Goal: Information Seeking & Learning: Learn about a topic

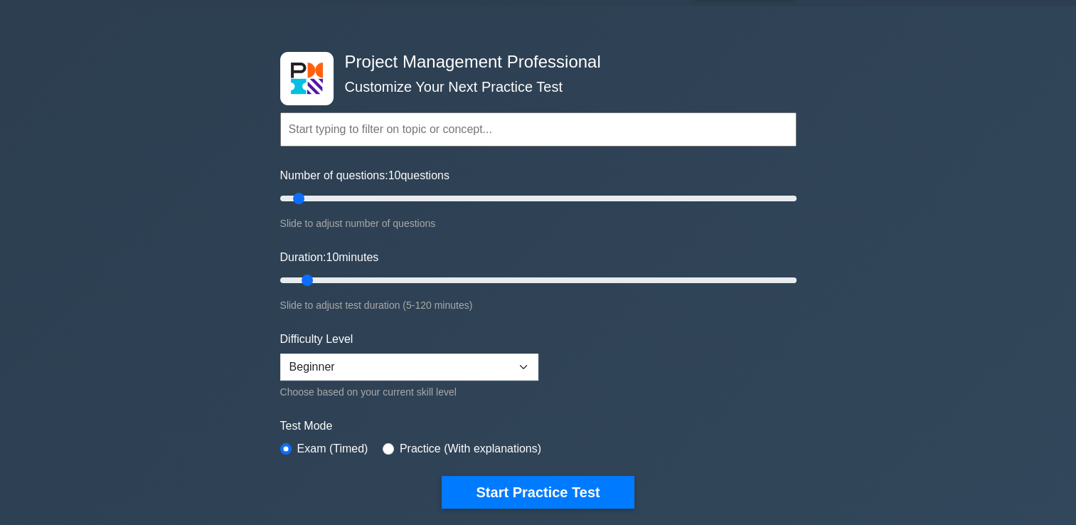
scroll to position [71, 0]
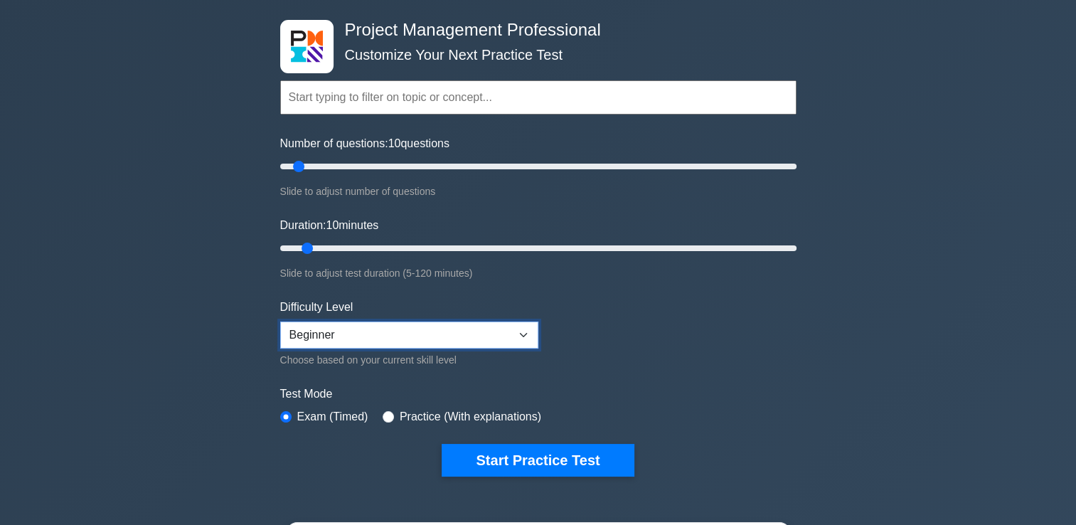
click at [514, 332] on select "Beginner Intermediate Expert" at bounding box center [409, 335] width 258 height 27
select select "intermediate"
click at [280, 322] on select "Beginner Intermediate Expert" at bounding box center [409, 335] width 258 height 27
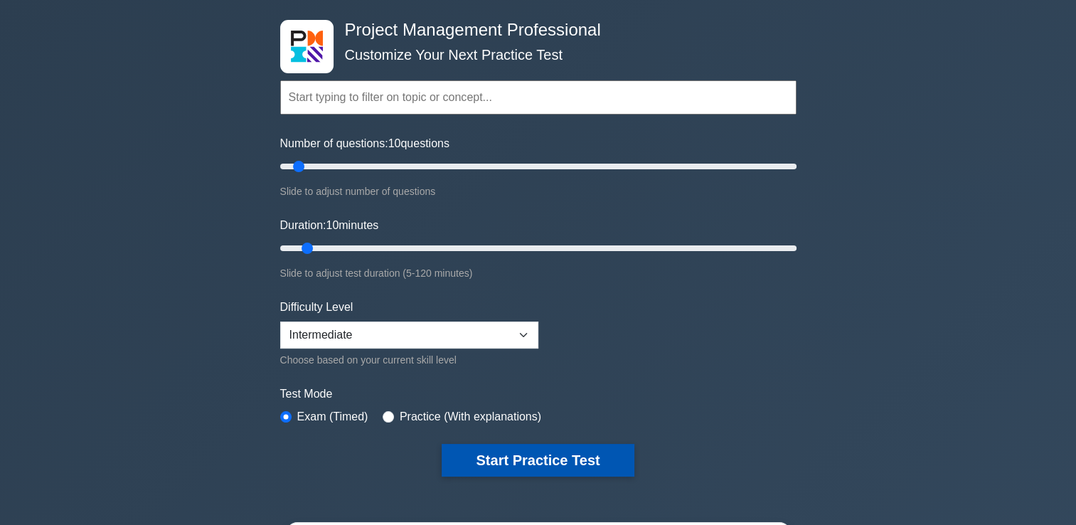
click at [512, 457] on button "Start Practice Test" at bounding box center [538, 460] width 192 height 33
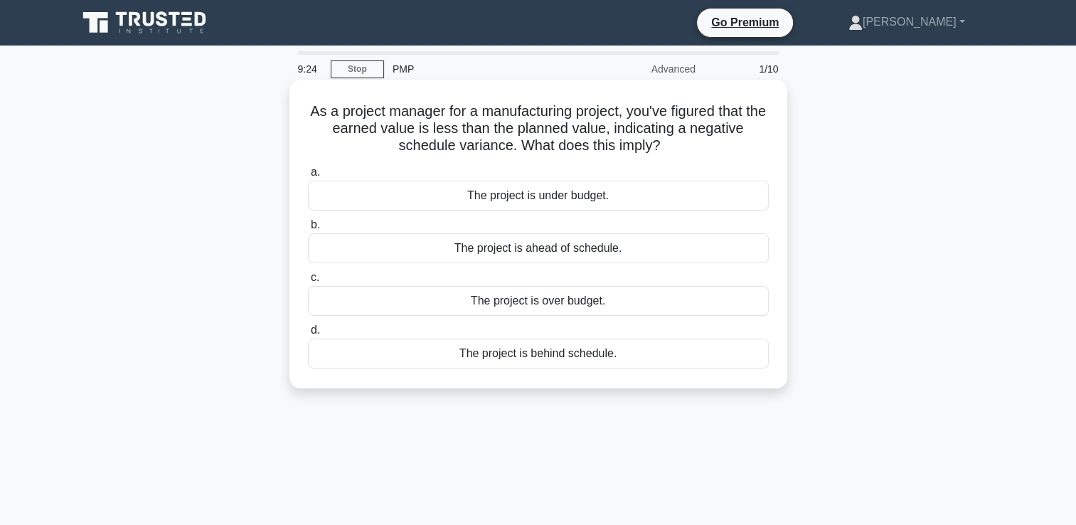
click at [526, 354] on div "The project is behind schedule." at bounding box center [538, 354] width 461 height 30
click at [308, 335] on input "d. The project is behind schedule." at bounding box center [308, 330] width 0 height 9
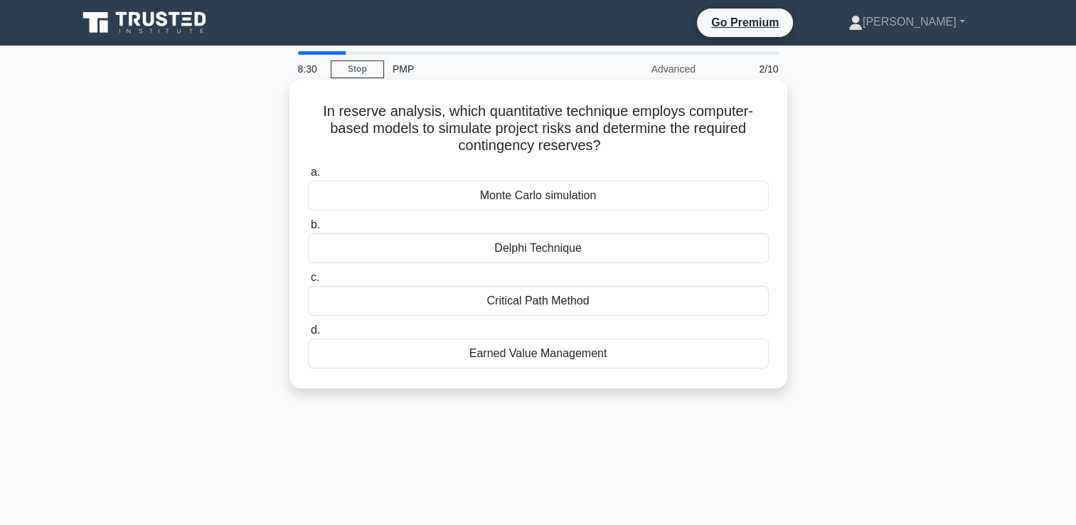
click at [502, 191] on div "Monte Carlo simulation" at bounding box center [538, 196] width 461 height 30
click at [308, 177] on input "a. Monte Carlo simulation" at bounding box center [308, 172] width 0 height 9
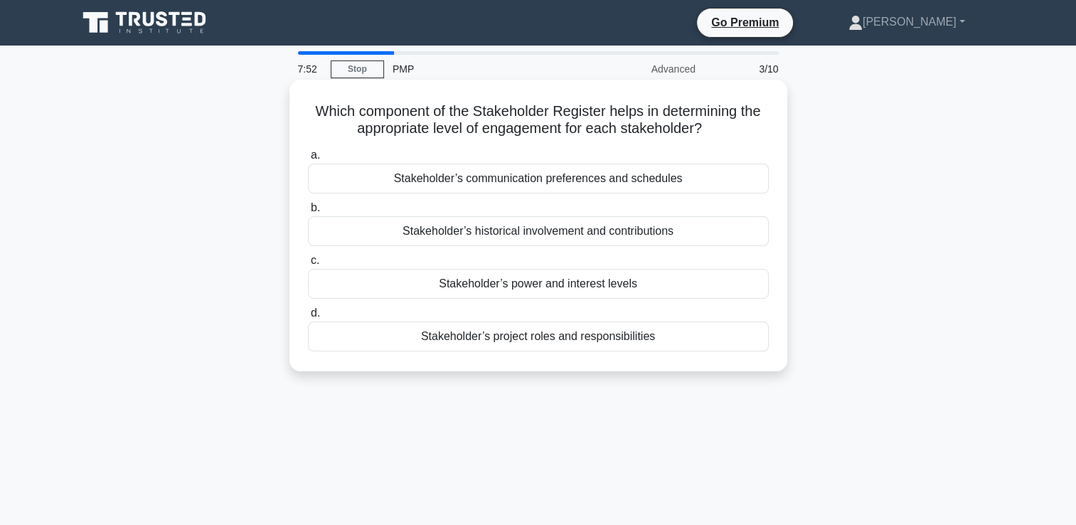
click at [605, 337] on div "Stakeholder’s project roles and responsibilities" at bounding box center [538, 337] width 461 height 30
click at [308, 318] on input "d. Stakeholder’s project roles and responsibilities" at bounding box center [308, 313] width 0 height 9
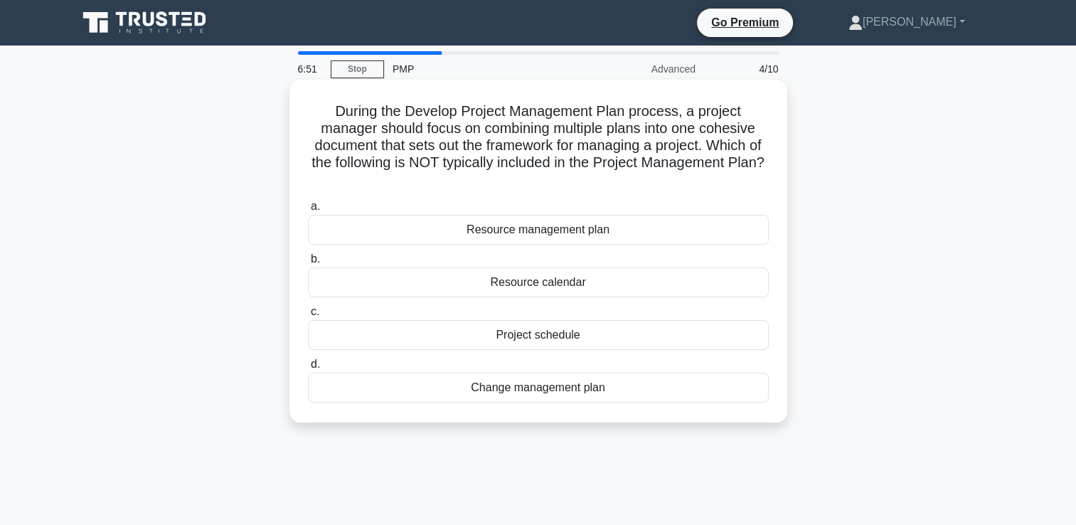
click at [625, 396] on div "Change management plan" at bounding box center [538, 388] width 461 height 30
click at [308, 369] on input "d. Change management plan" at bounding box center [308, 364] width 0 height 9
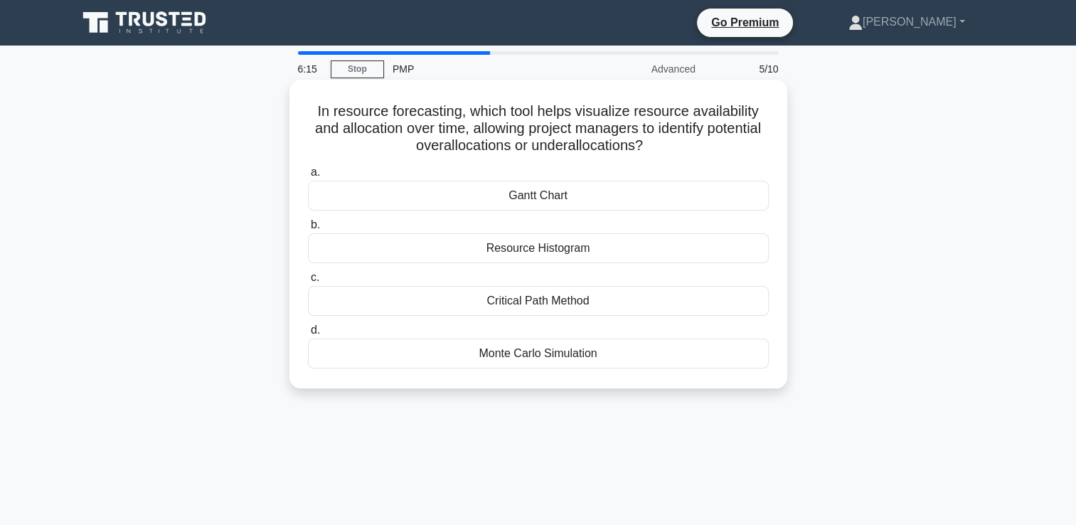
click at [650, 260] on div "Resource Histogram" at bounding box center [538, 248] width 461 height 30
click at [308, 230] on input "b. Resource Histogram" at bounding box center [308, 225] width 0 height 9
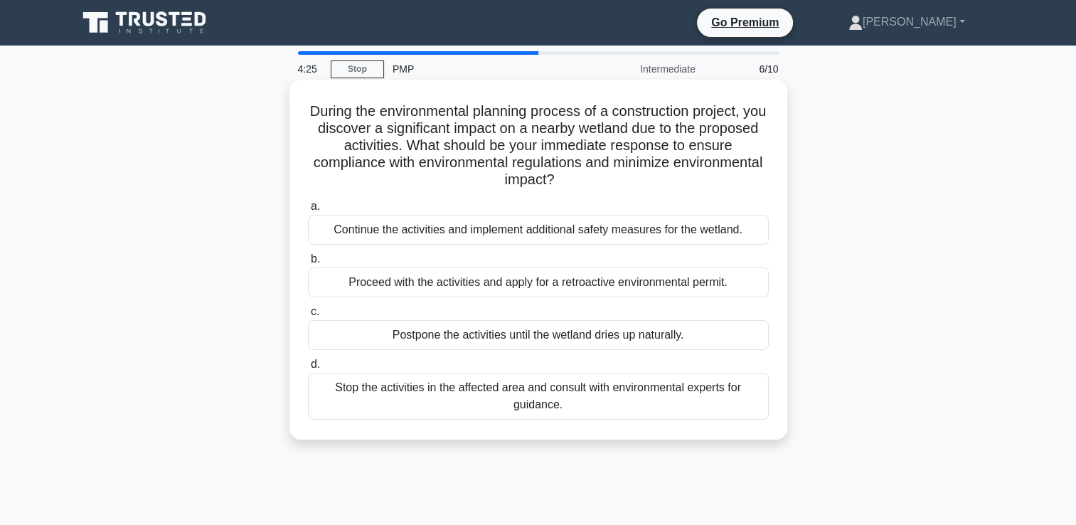
click at [464, 279] on div "Proceed with the activities and apply for a retroactive environmental permit." at bounding box center [538, 282] width 461 height 30
click at [308, 264] on input "b. Proceed with the activities and apply for a retroactive environmental permit." at bounding box center [308, 259] width 0 height 9
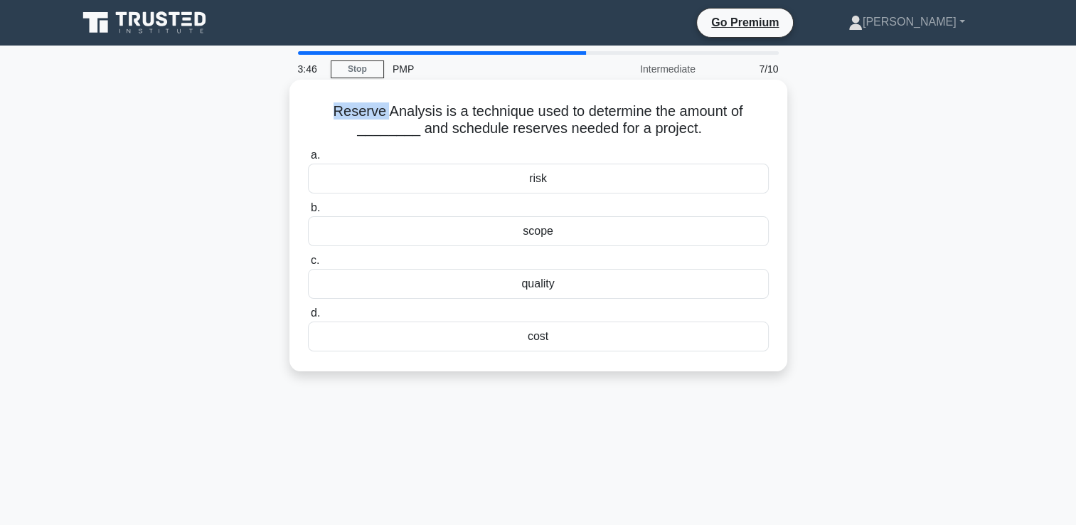
drag, startPoint x: 329, startPoint y: 110, endPoint x: 385, endPoint y: 115, distance: 56.4
click at [385, 115] on h5 "Reserve Analysis is a technique used to determine the amount of ________ and sc…" at bounding box center [539, 120] width 464 height 36
copy h5 "Reserve"
drag, startPoint x: 385, startPoint y: 115, endPoint x: 367, endPoint y: 131, distance: 23.7
click at [368, 132] on h5 "Reserve Analysis is a technique used to determine the amount of ________ and sc…" at bounding box center [539, 120] width 464 height 36
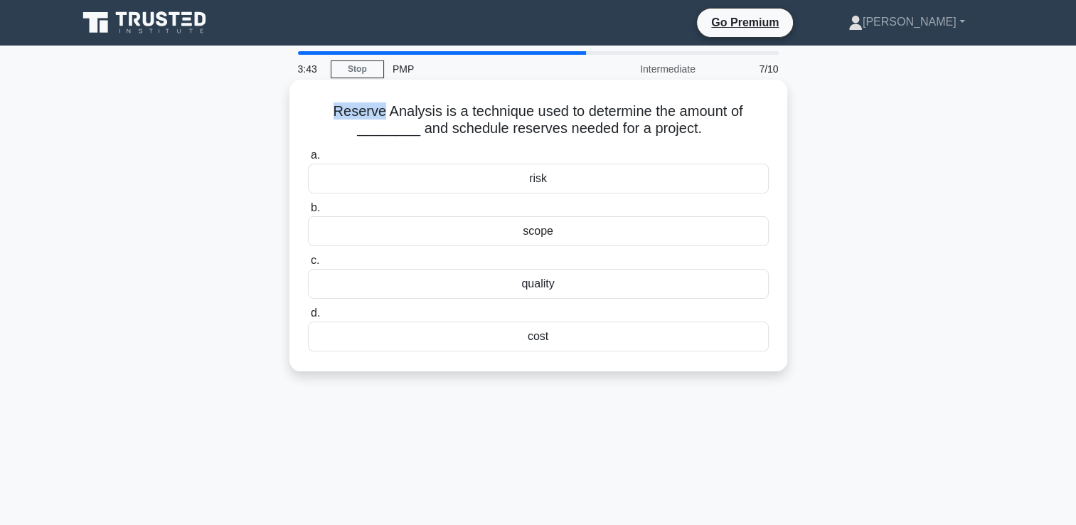
drag, startPoint x: 327, startPoint y: 115, endPoint x: 378, endPoint y: 117, distance: 51.3
click at [378, 117] on h5 "Reserve Analysis is a technique used to determine the amount of ________ and sc…" at bounding box center [539, 120] width 464 height 36
copy h5 "Reserve"
click at [544, 185] on div "risk" at bounding box center [538, 179] width 461 height 30
click at [308, 160] on input "a. risk" at bounding box center [308, 155] width 0 height 9
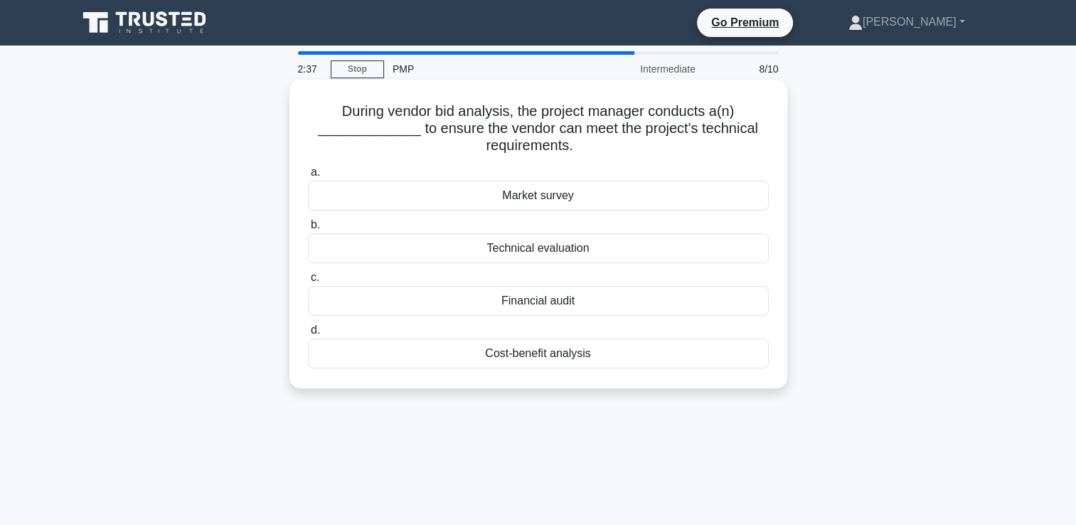
click at [539, 249] on div "Technical evaluation" at bounding box center [538, 248] width 461 height 30
click at [308, 230] on input "b. Technical evaluation" at bounding box center [308, 225] width 0 height 9
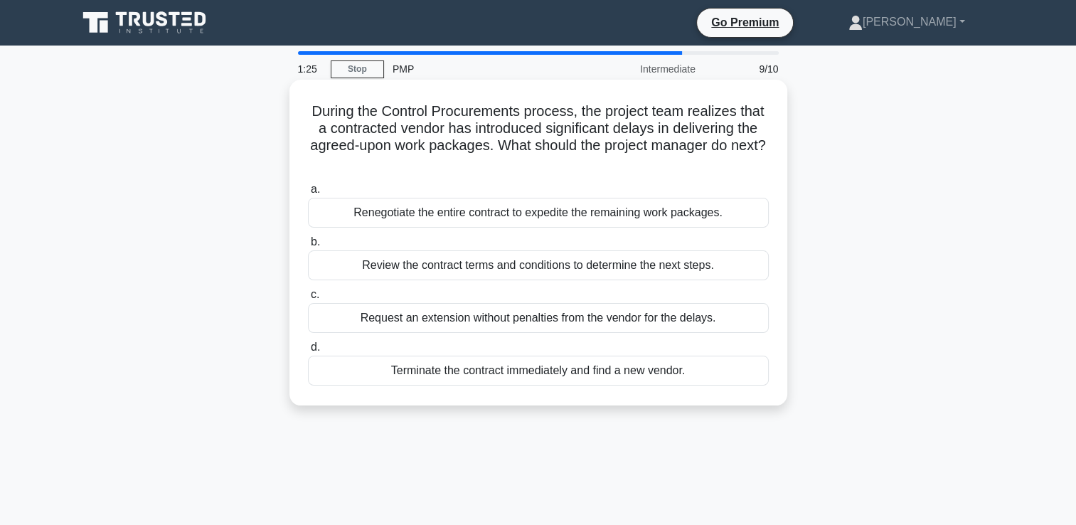
click at [520, 267] on div "Review the contract terms and conditions to determine the next steps." at bounding box center [538, 265] width 461 height 30
click at [308, 247] on input "b. Review the contract terms and conditions to determine the next steps." at bounding box center [308, 242] width 0 height 9
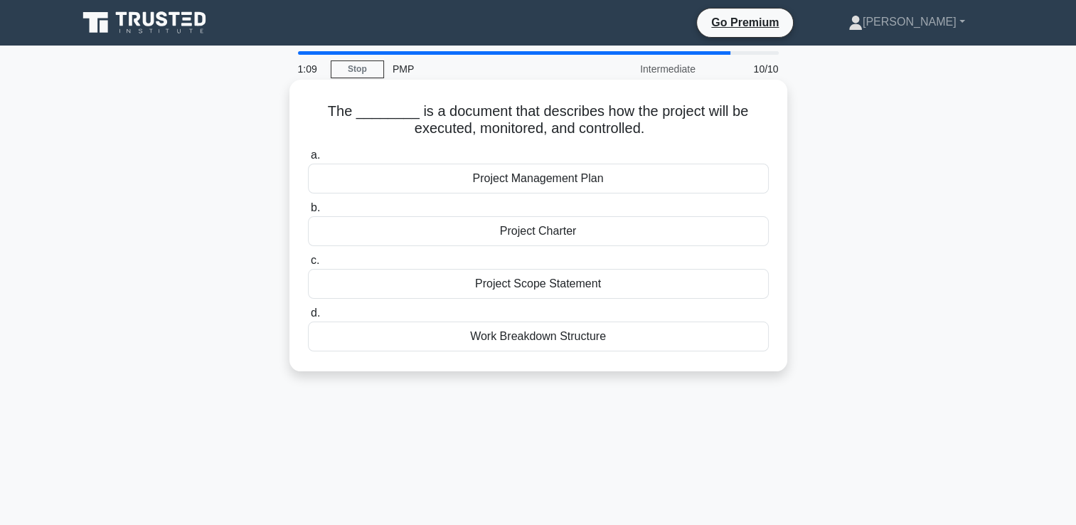
click at [563, 232] on div "Project Charter" at bounding box center [538, 231] width 461 height 30
click at [308, 213] on input "b. Project Charter" at bounding box center [308, 207] width 0 height 9
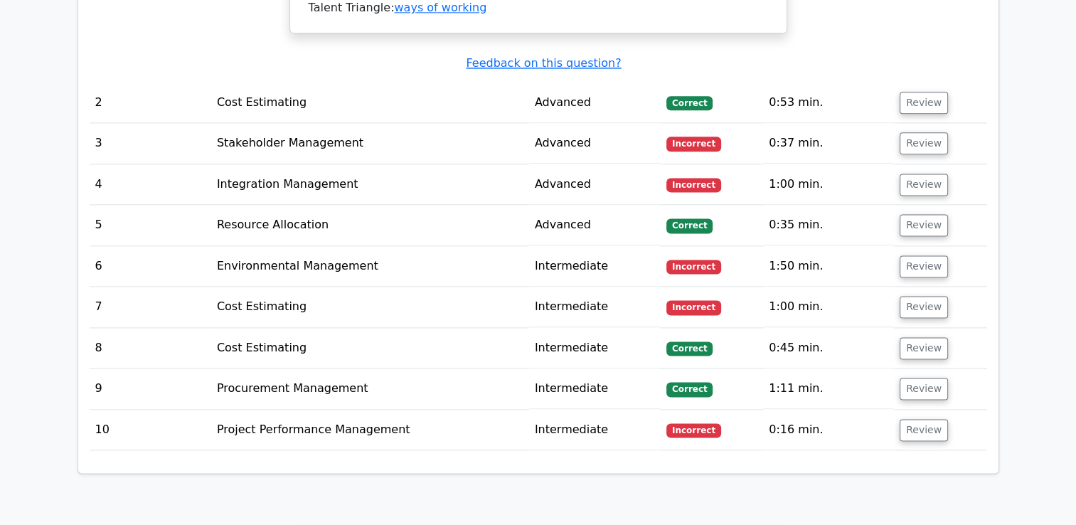
scroll to position [1921, 0]
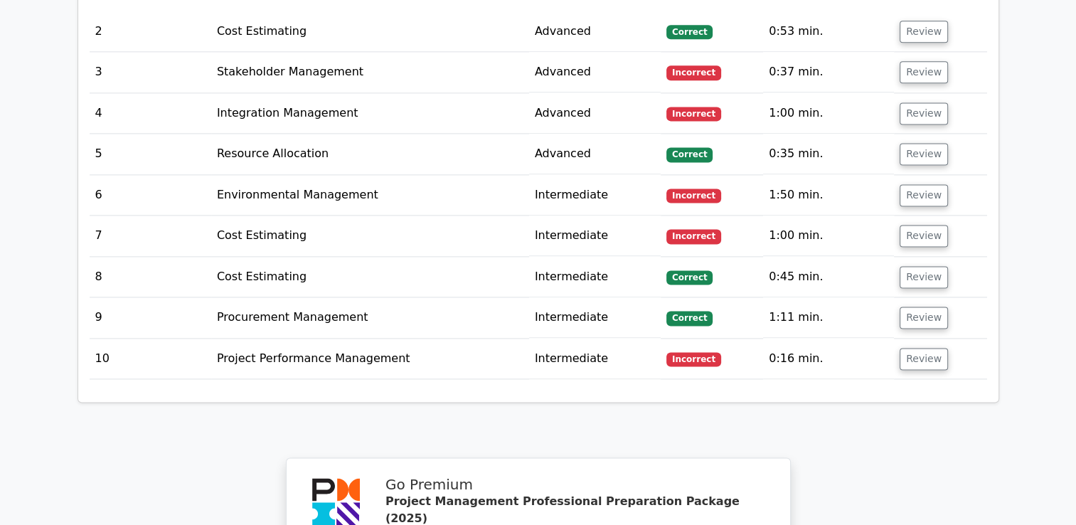
click at [697, 352] on span "Incorrect" at bounding box center [694, 359] width 55 height 14
click at [509, 339] on td "Project Performance Management" at bounding box center [370, 359] width 318 height 41
click at [908, 348] on button "Review" at bounding box center [924, 359] width 48 height 22
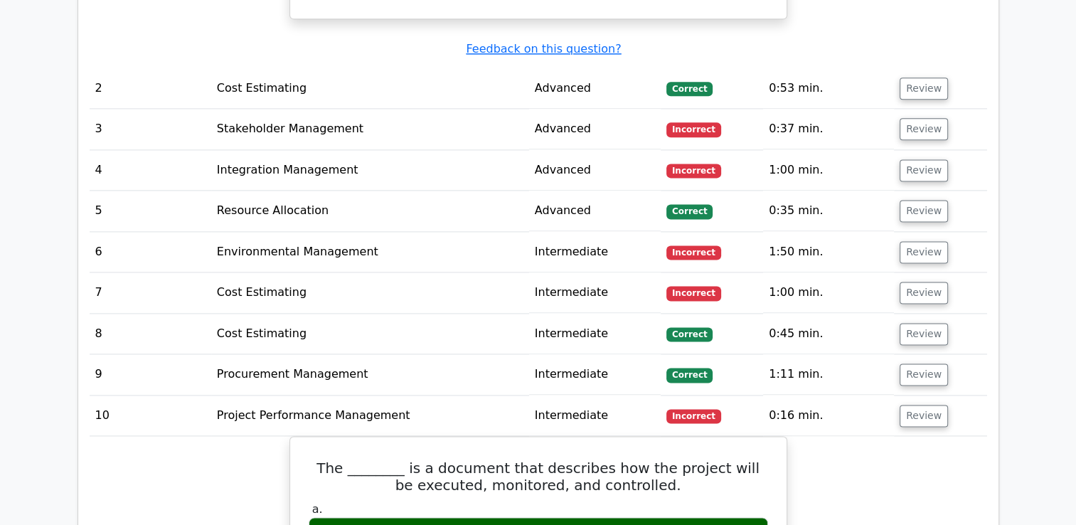
scroll to position [1850, 0]
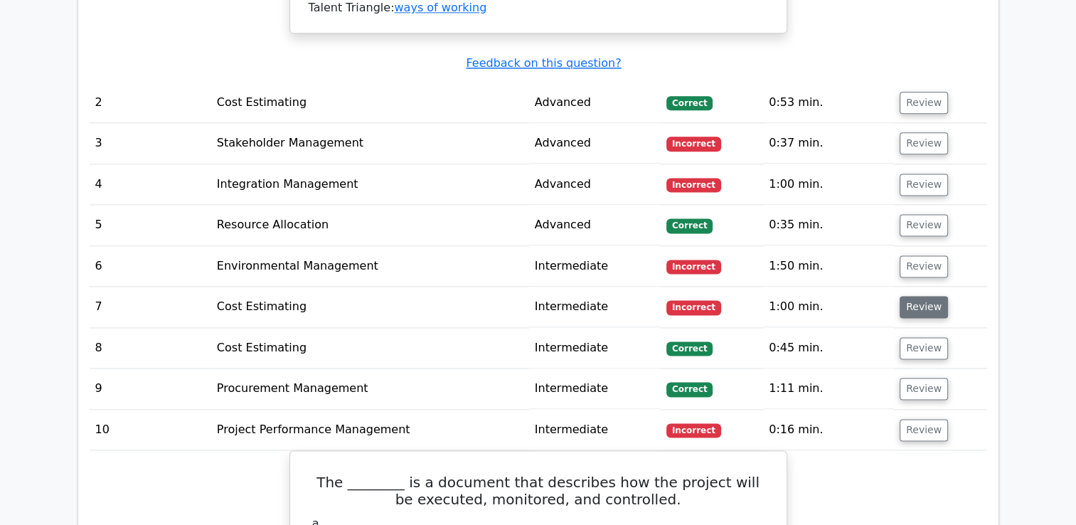
click at [926, 296] on button "Review" at bounding box center [924, 307] width 48 height 22
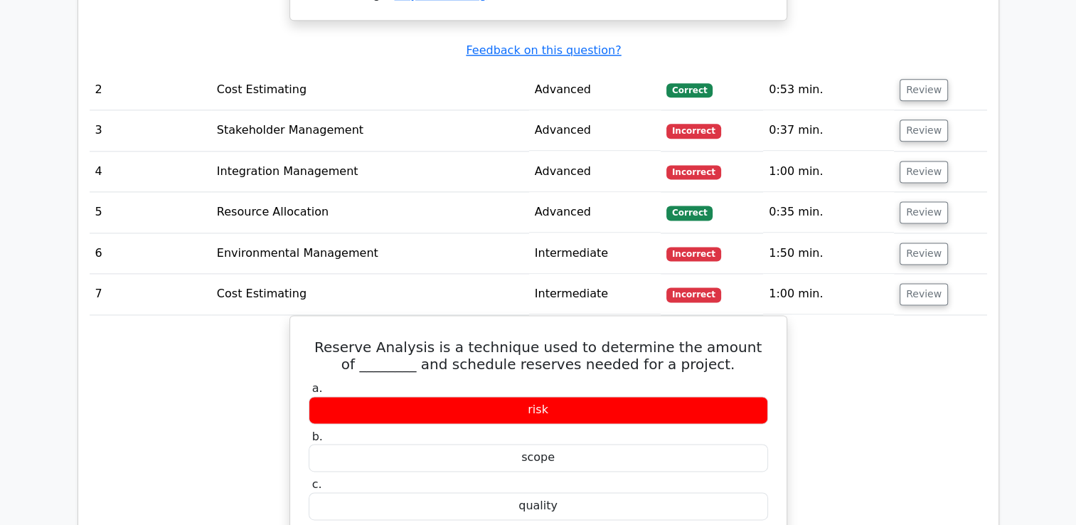
scroll to position [1779, 0]
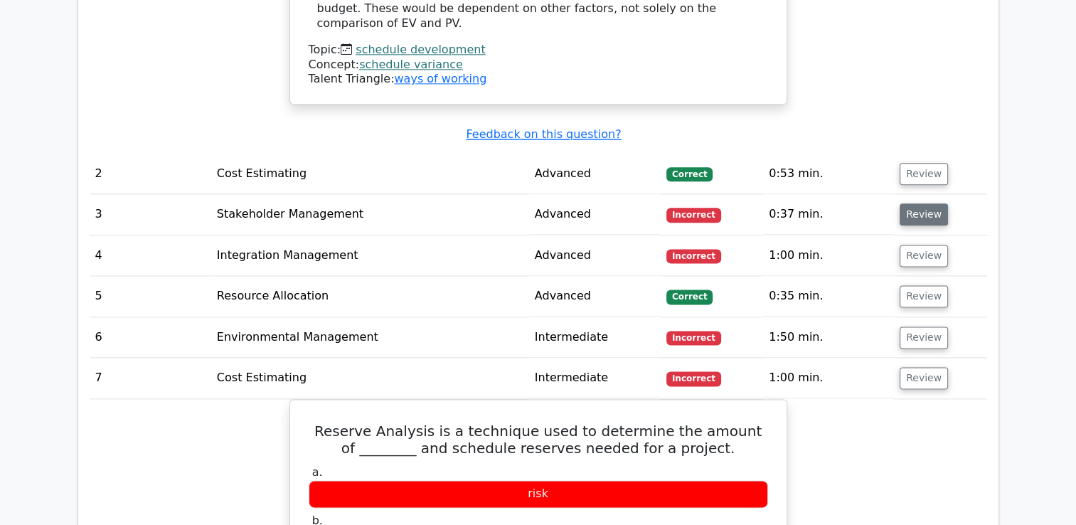
click at [916, 203] on button "Review" at bounding box center [924, 214] width 48 height 22
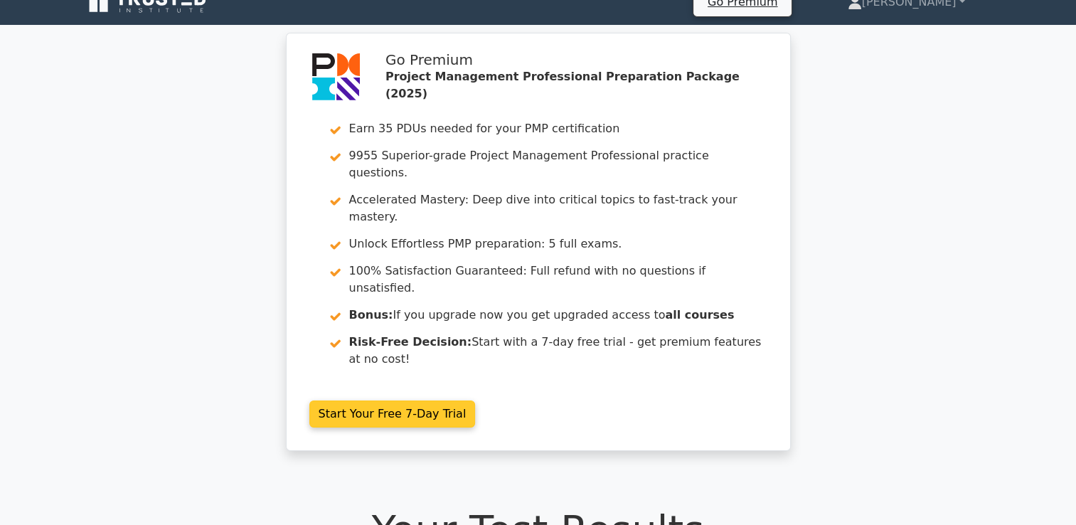
scroll to position [0, 0]
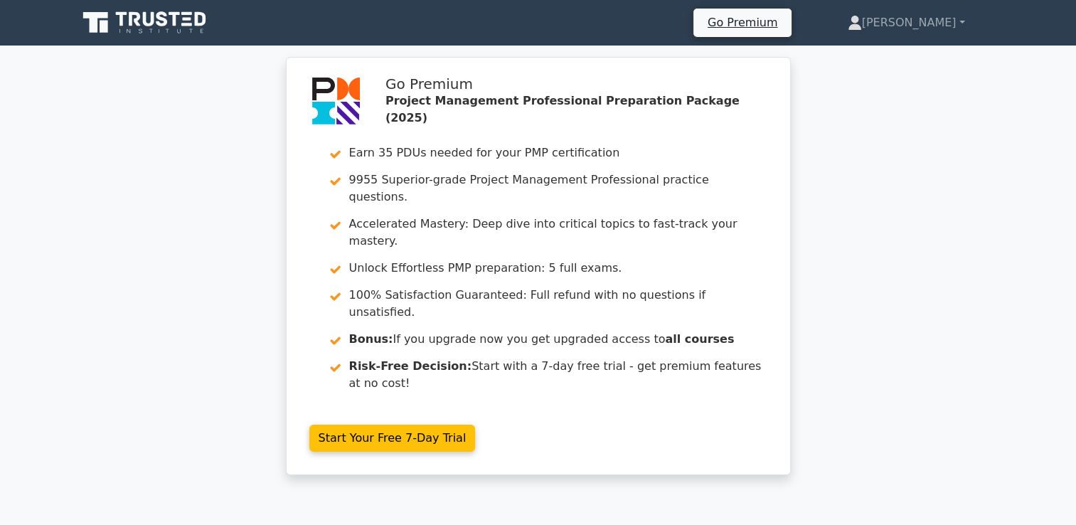
click at [146, 21] on icon at bounding box center [148, 19] width 11 height 14
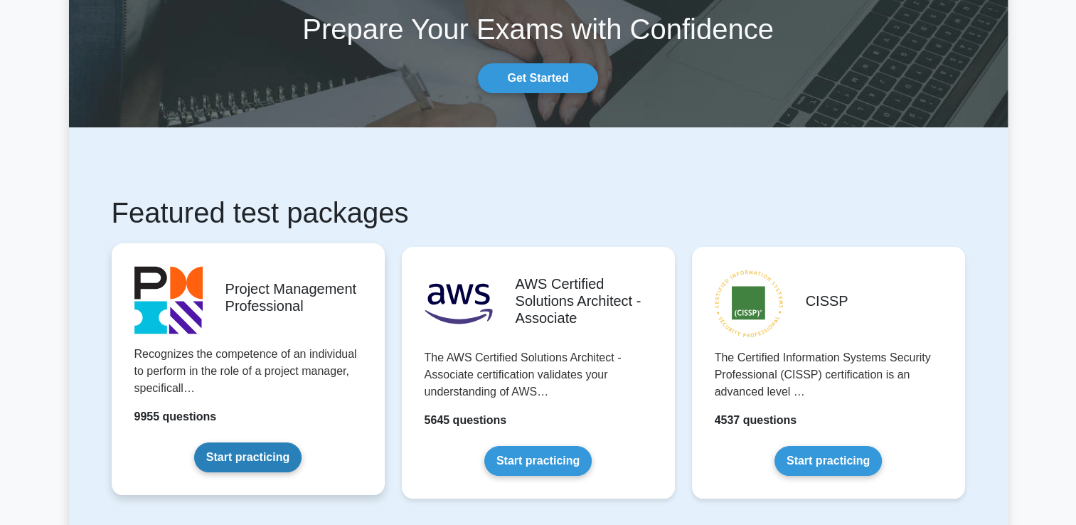
scroll to position [285, 0]
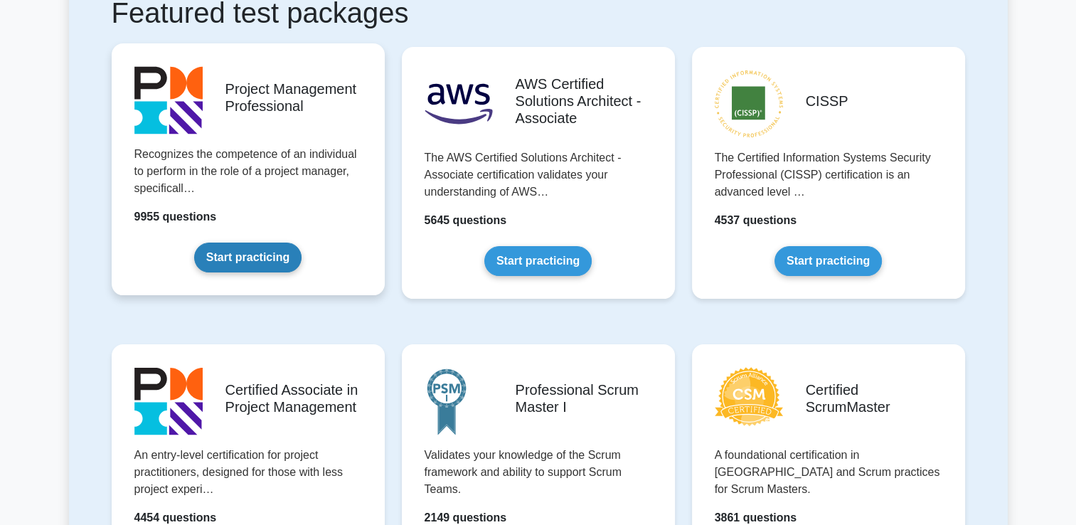
click at [273, 258] on link "Start practicing" at bounding box center [247, 258] width 107 height 30
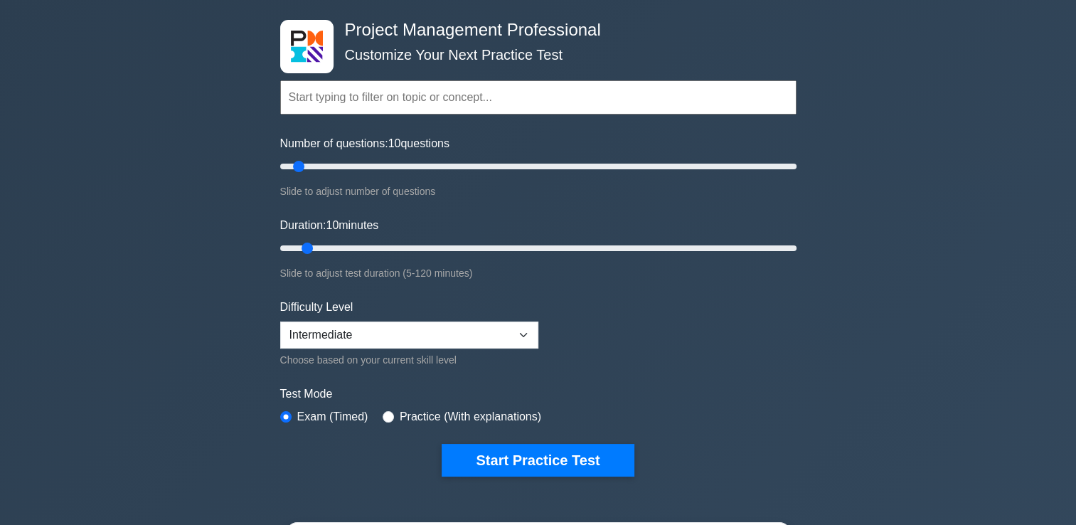
scroll to position [142, 0]
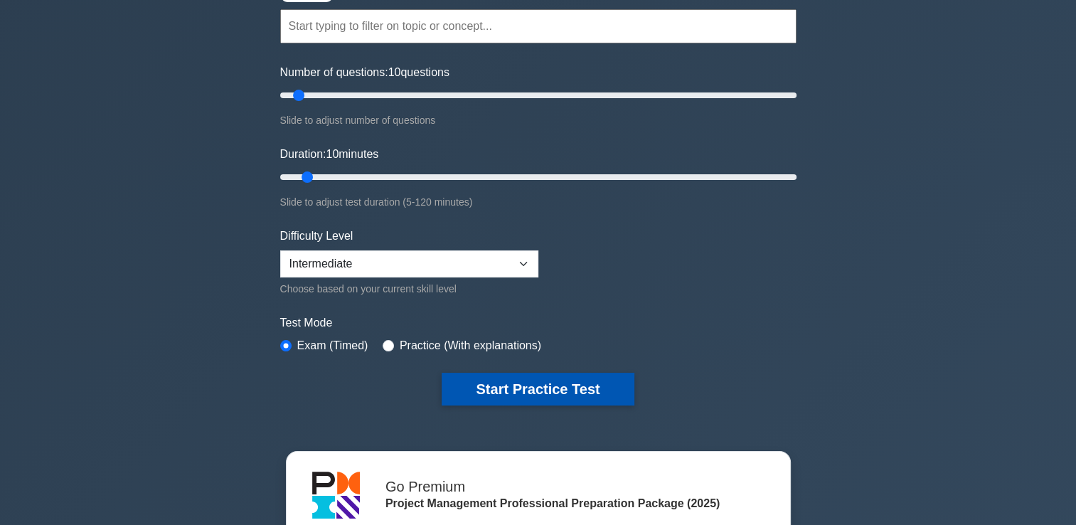
click at [526, 391] on button "Start Practice Test" at bounding box center [538, 389] width 192 height 33
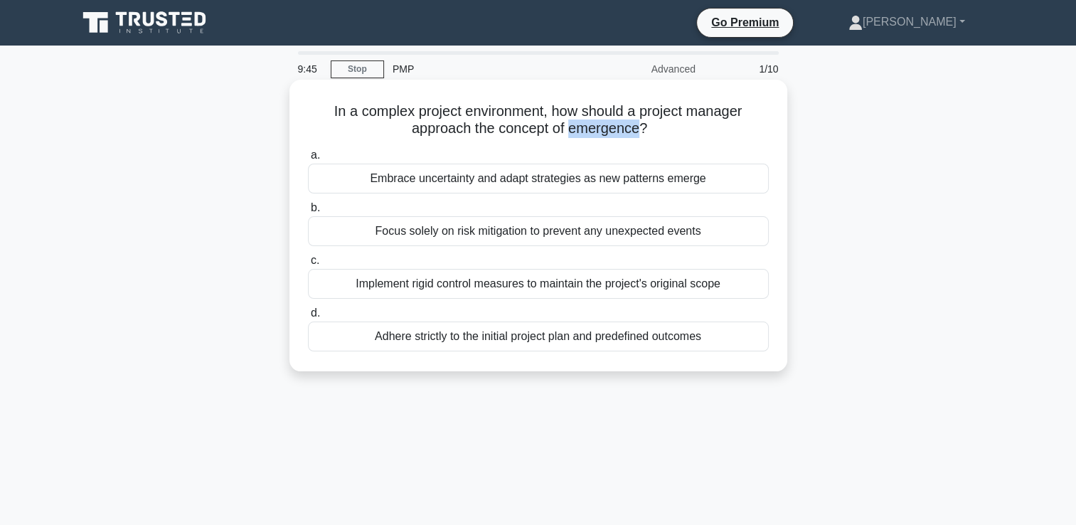
drag, startPoint x: 571, startPoint y: 129, endPoint x: 642, endPoint y: 131, distance: 71.2
click at [642, 131] on h5 "In a complex project environment, how should a project manager approach the con…" at bounding box center [539, 120] width 464 height 36
copy h5 "emergence"
click at [483, 289] on div "Implement rigid control measures to maintain the project's original scope" at bounding box center [538, 284] width 461 height 30
click at [308, 265] on input "c. Implement rigid control measures to maintain the project's original scope" at bounding box center [308, 260] width 0 height 9
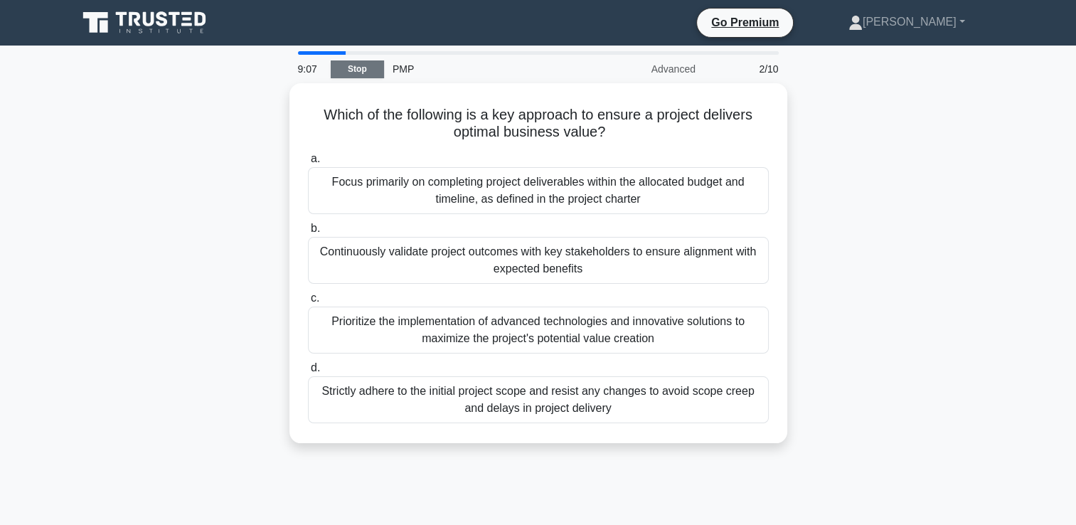
click at [339, 64] on link "Stop" at bounding box center [357, 69] width 53 height 18
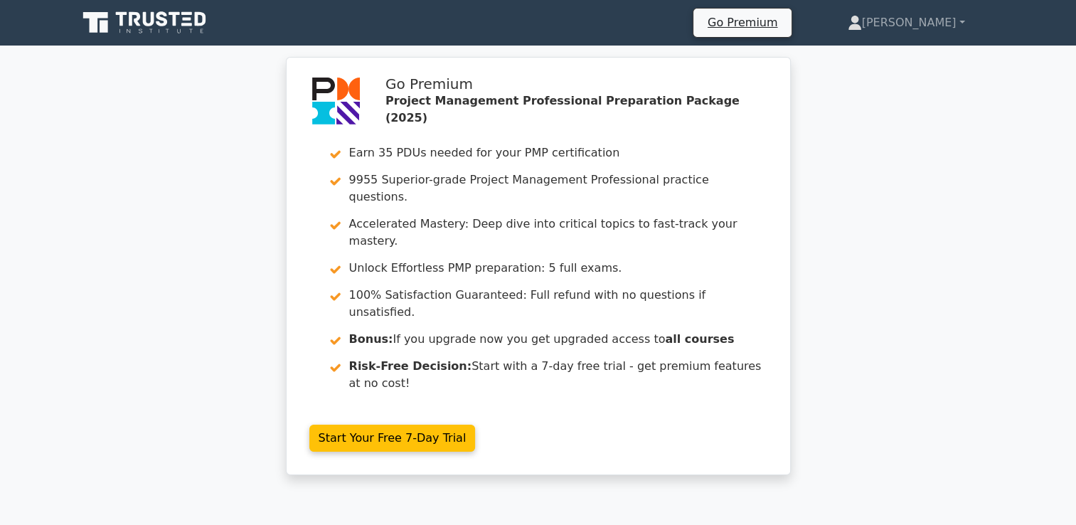
click at [148, 13] on icon at bounding box center [146, 22] width 137 height 27
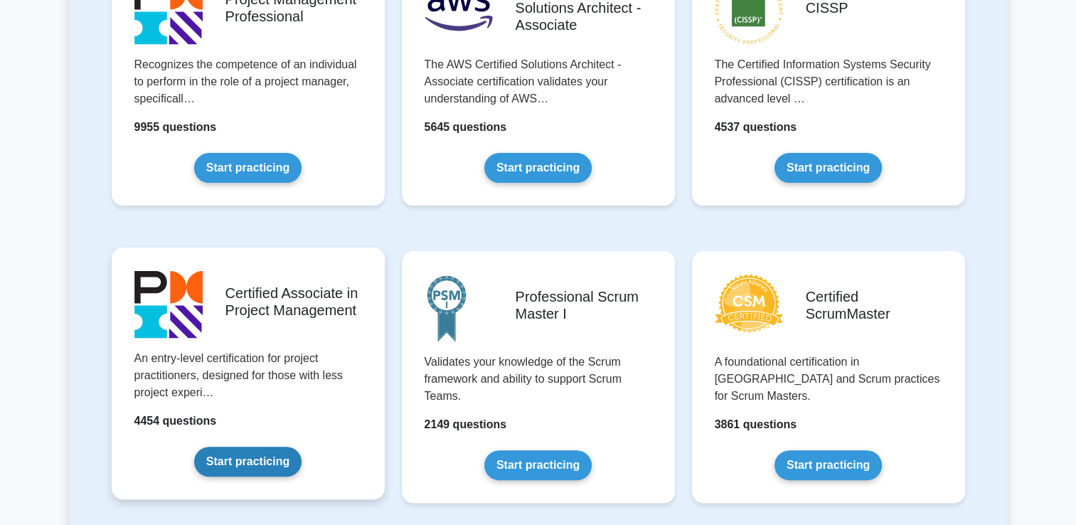
scroll to position [356, 0]
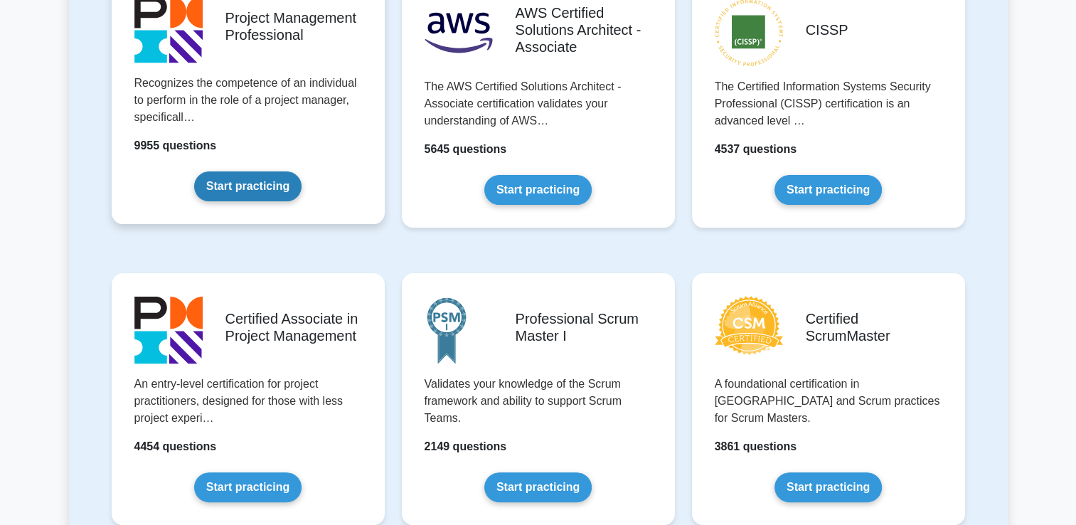
click at [267, 184] on link "Start practicing" at bounding box center [247, 186] width 107 height 30
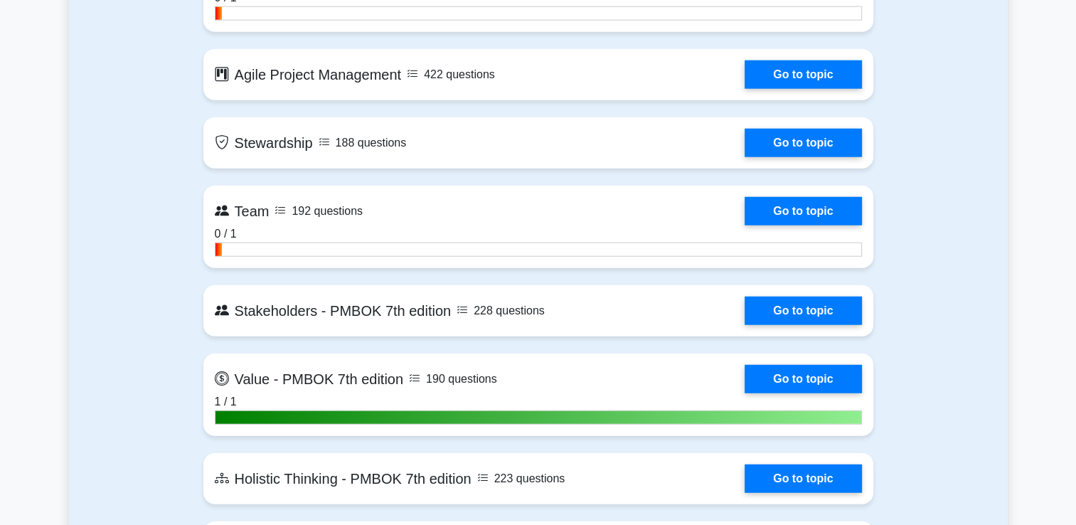
scroll to position [3699, 0]
